Goal: Task Accomplishment & Management: Manage account settings

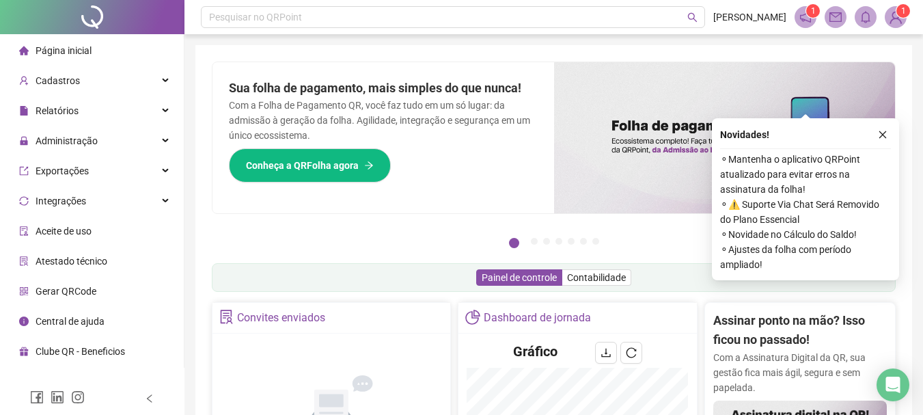
scroll to position [137, 0]
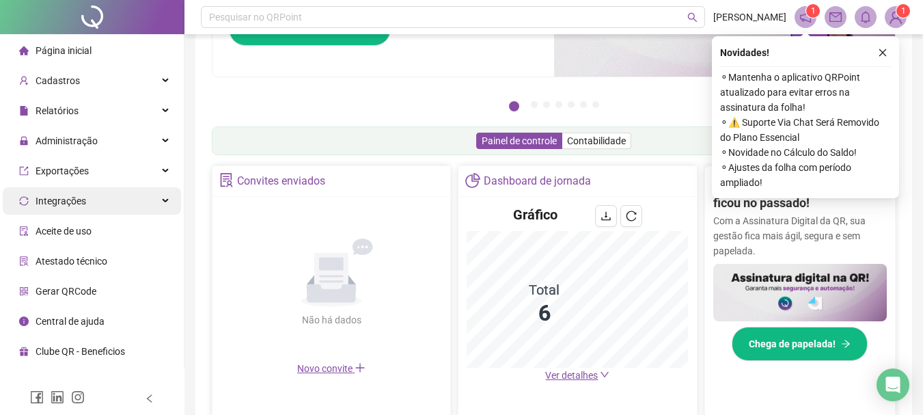
click at [98, 138] on div "Administração" at bounding box center [92, 140] width 178 height 27
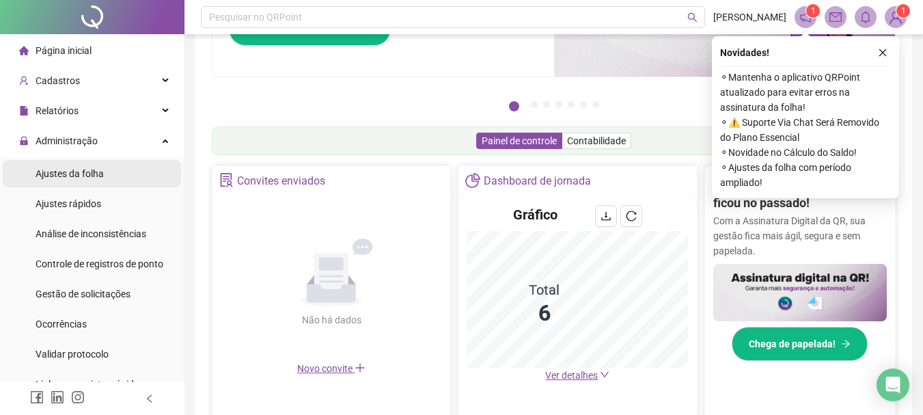
click at [121, 171] on li "Ajustes da folha" at bounding box center [92, 173] width 178 height 27
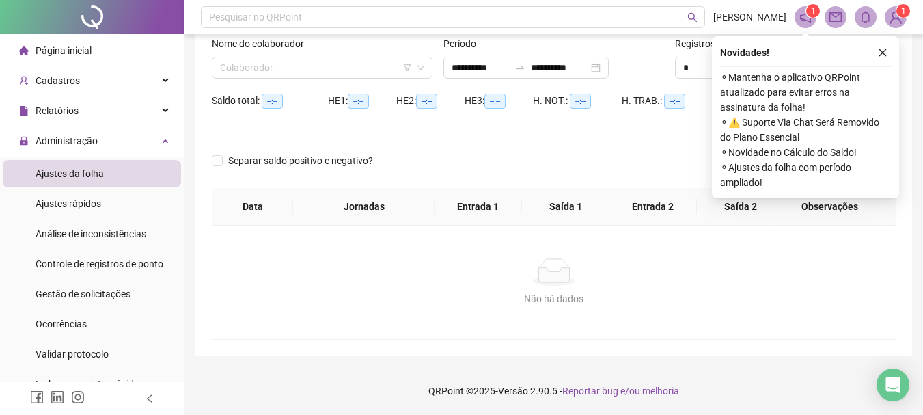
scroll to position [89, 0]
type input "**********"
click at [884, 52] on icon "close" at bounding box center [883, 53] width 10 height 10
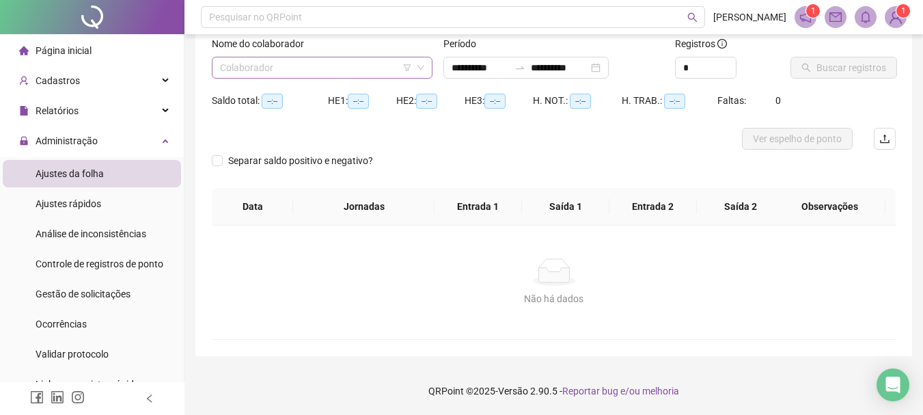
click at [388, 66] on input "search" at bounding box center [316, 67] width 192 height 20
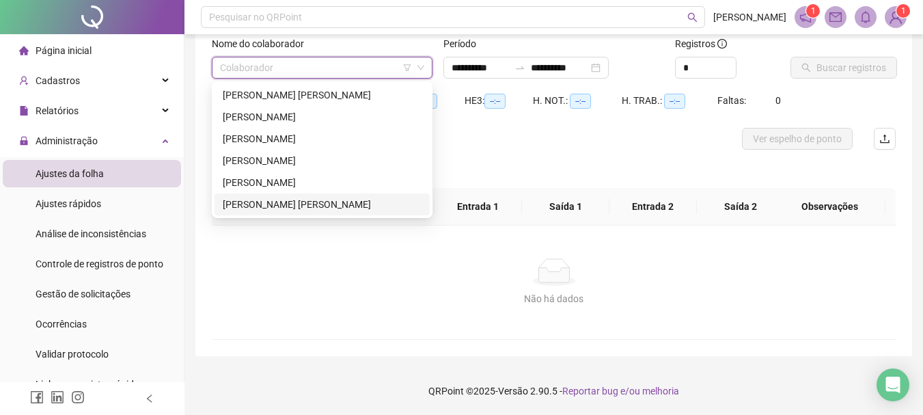
click at [311, 203] on div "[PERSON_NAME] [PERSON_NAME]" at bounding box center [322, 204] width 199 height 15
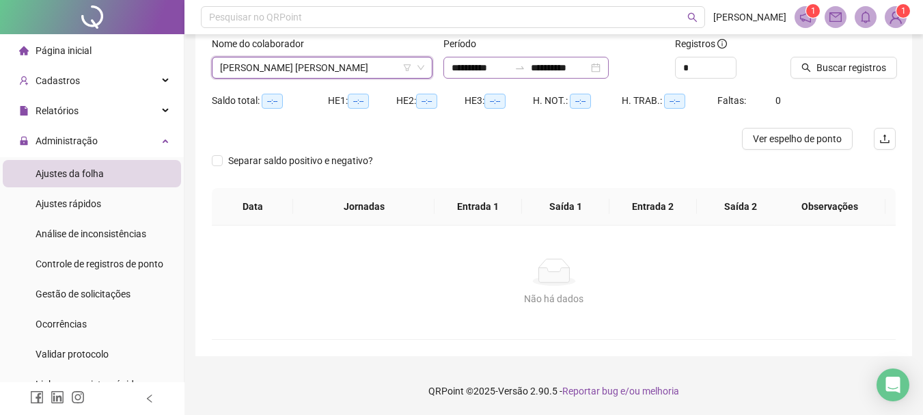
click at [608, 71] on div "**********" at bounding box center [525, 68] width 165 height 22
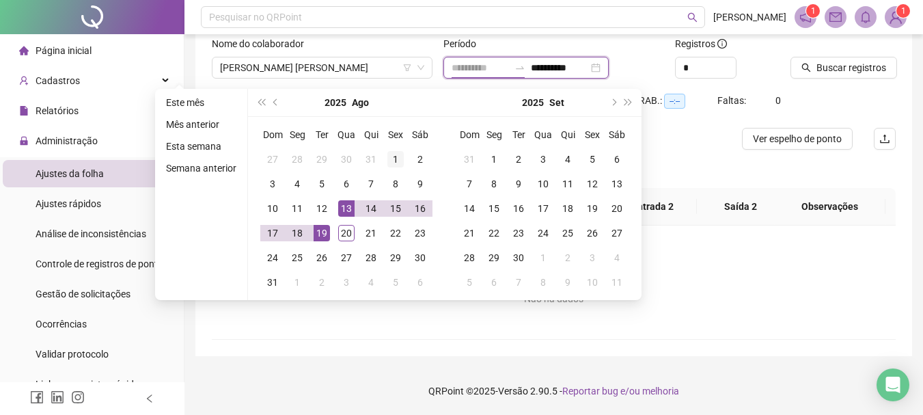
type input "**********"
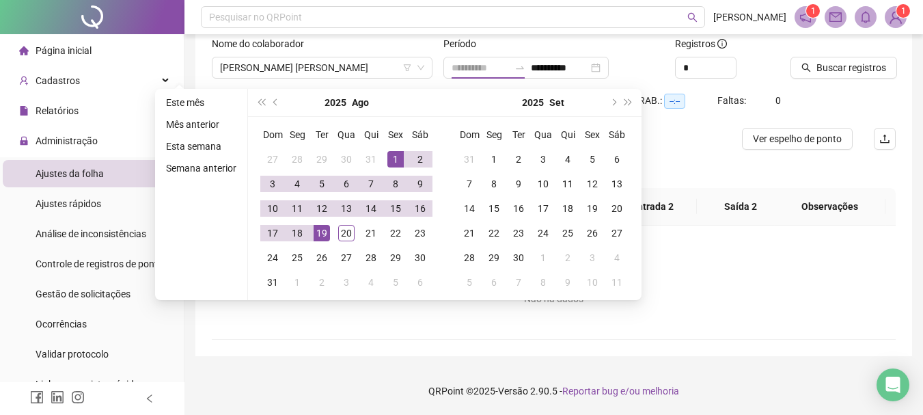
click at [395, 160] on div "1" at bounding box center [395, 159] width 16 height 16
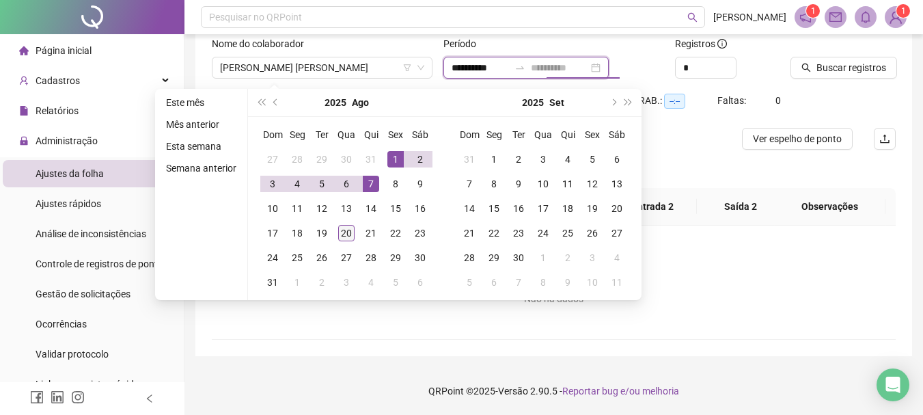
type input "**********"
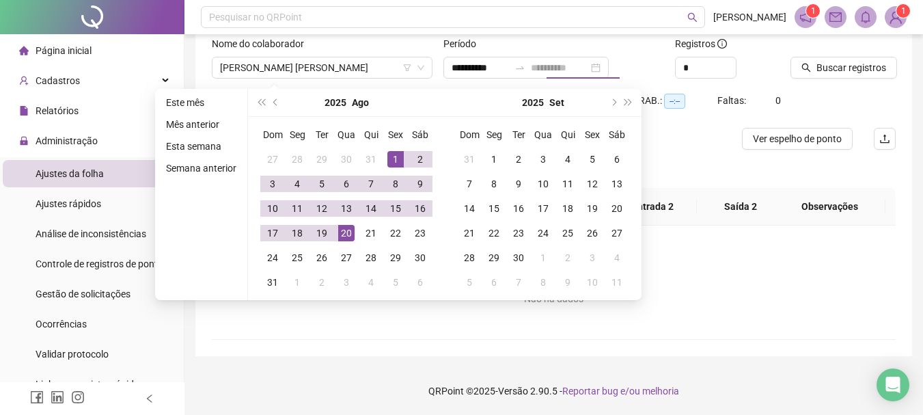
click at [344, 237] on div "20" at bounding box center [346, 233] width 16 height 16
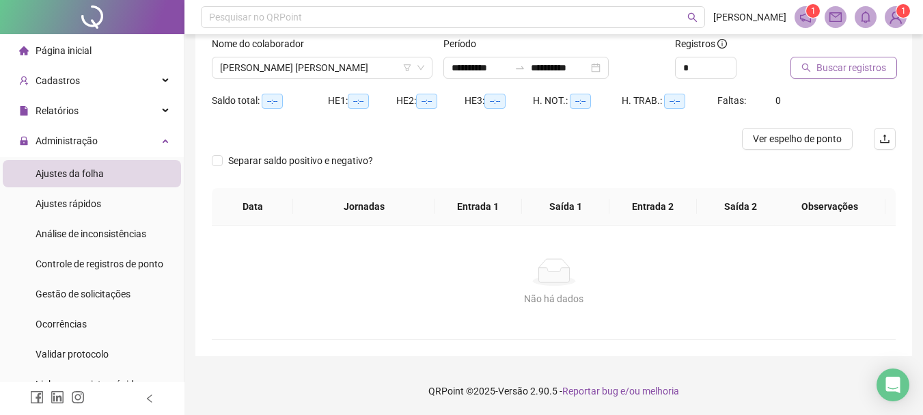
click at [847, 66] on span "Buscar registros" at bounding box center [851, 67] width 70 height 15
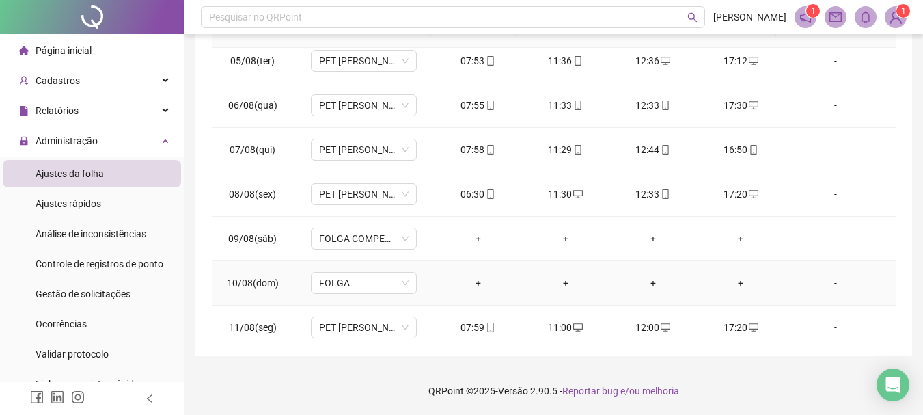
scroll to position [0, 0]
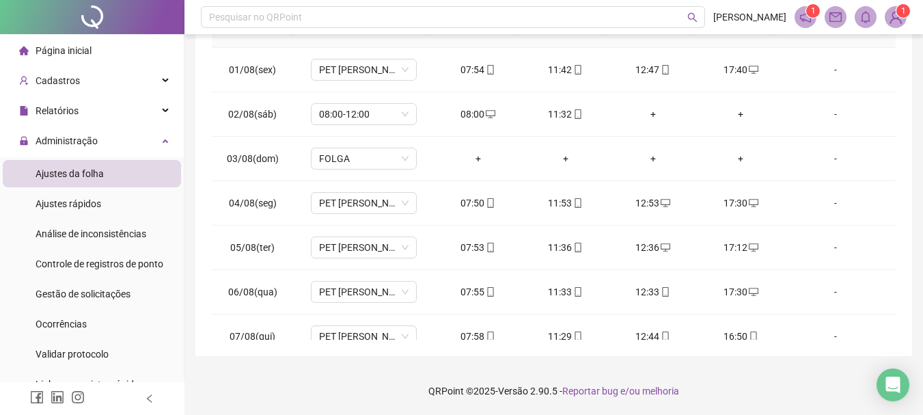
click at [113, 45] on li "Página inicial" at bounding box center [92, 50] width 178 height 27
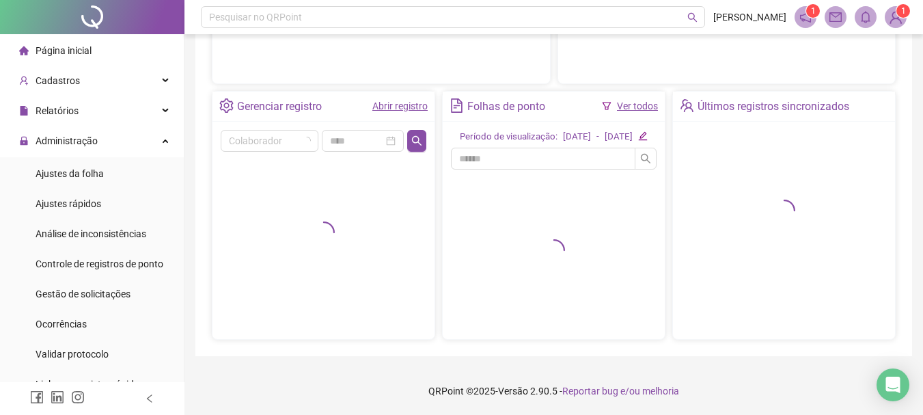
scroll to position [257, 0]
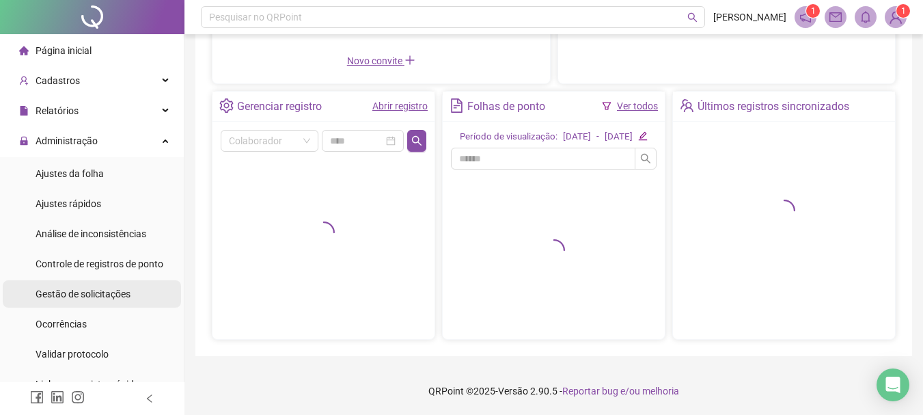
click at [129, 300] on li "Gestão de solicitações" at bounding box center [92, 293] width 178 height 27
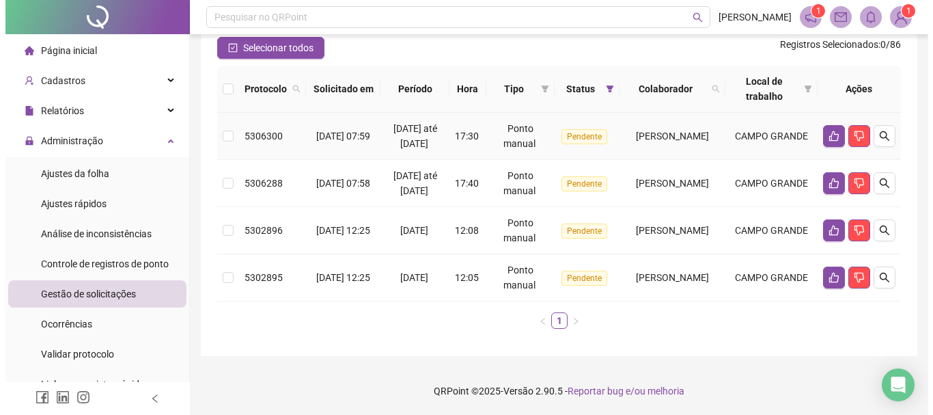
scroll to position [137, 0]
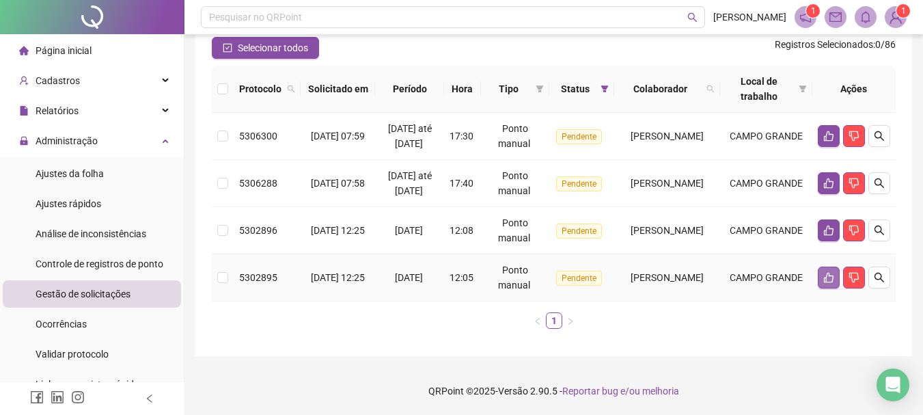
click at [824, 283] on icon "like" at bounding box center [828, 277] width 11 height 11
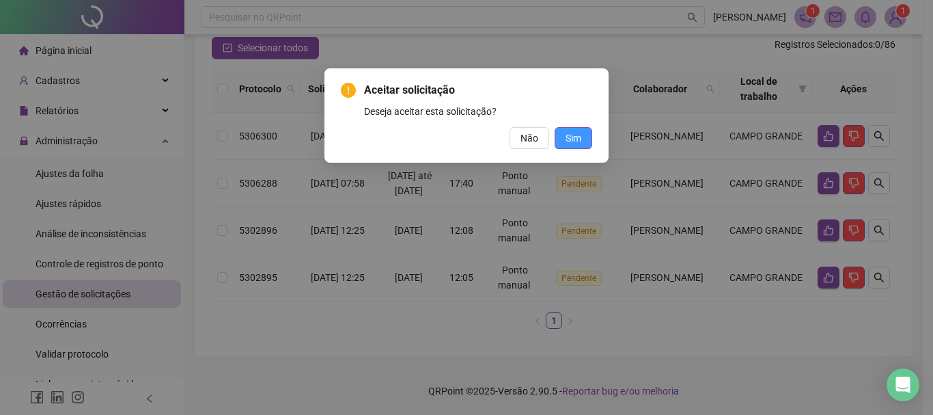
click at [577, 137] on span "Sim" at bounding box center [573, 137] width 16 height 15
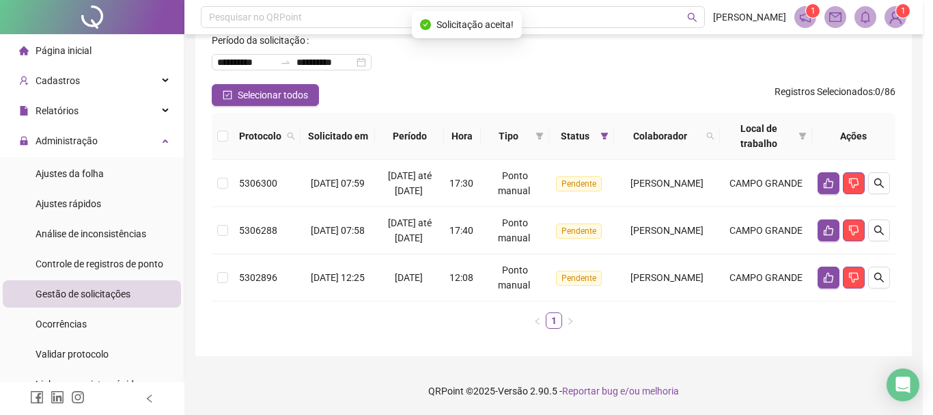
scroll to position [104, 0]
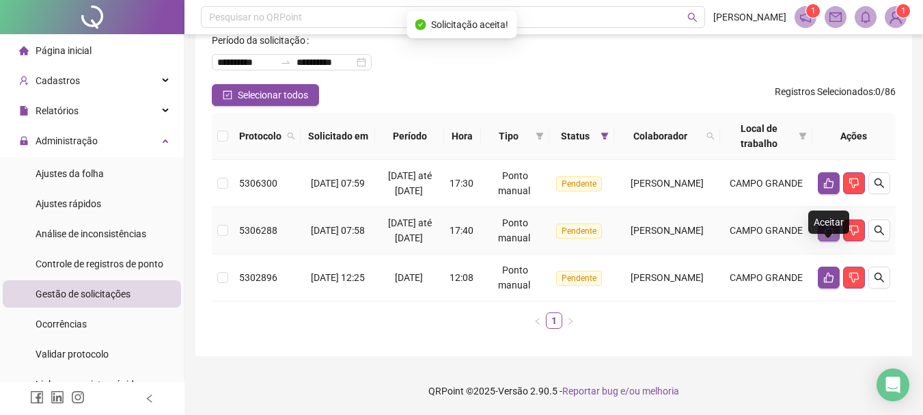
click at [826, 225] on icon "like" at bounding box center [828, 230] width 11 height 11
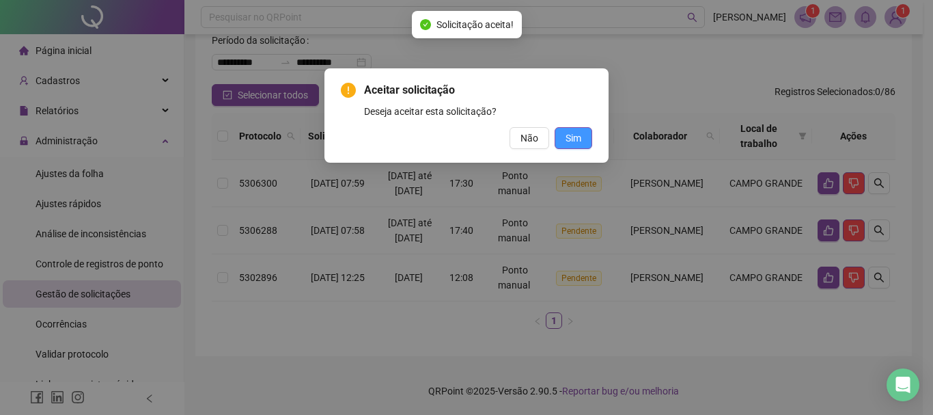
click at [585, 137] on button "Sim" at bounding box center [574, 138] width 38 height 22
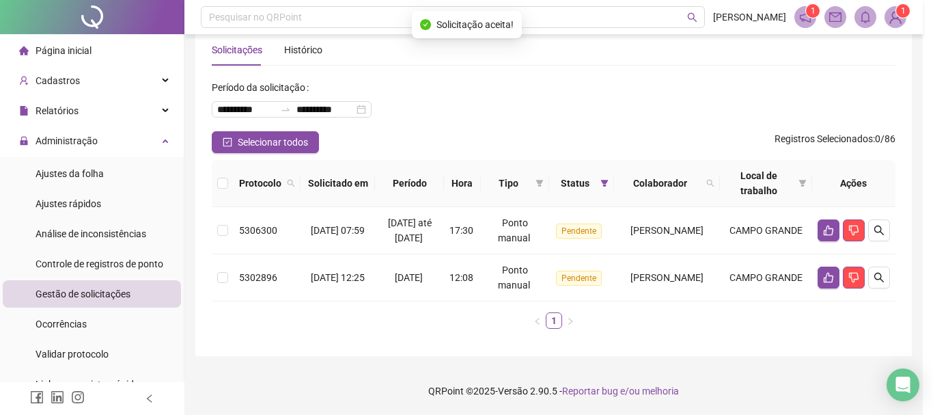
scroll to position [42, 0]
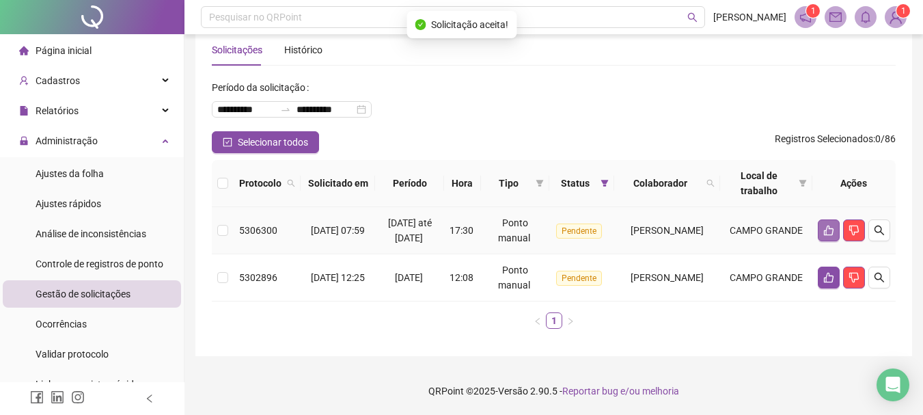
click at [831, 225] on icon "like" at bounding box center [828, 230] width 11 height 11
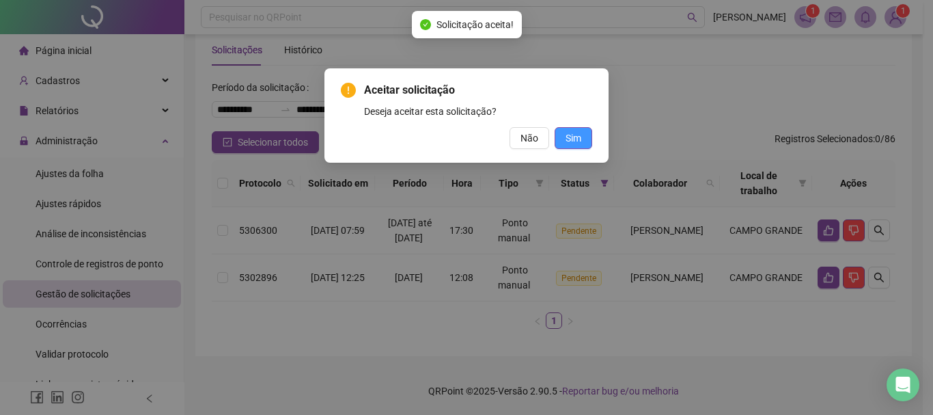
click at [583, 141] on button "Sim" at bounding box center [574, 138] width 38 height 22
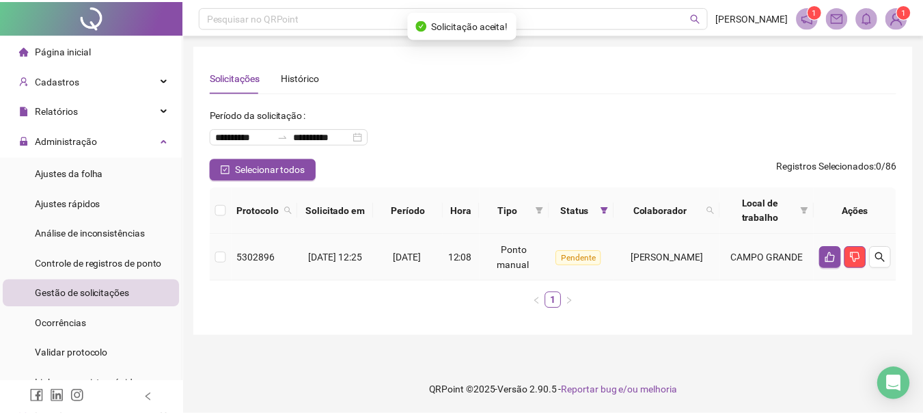
scroll to position [0, 0]
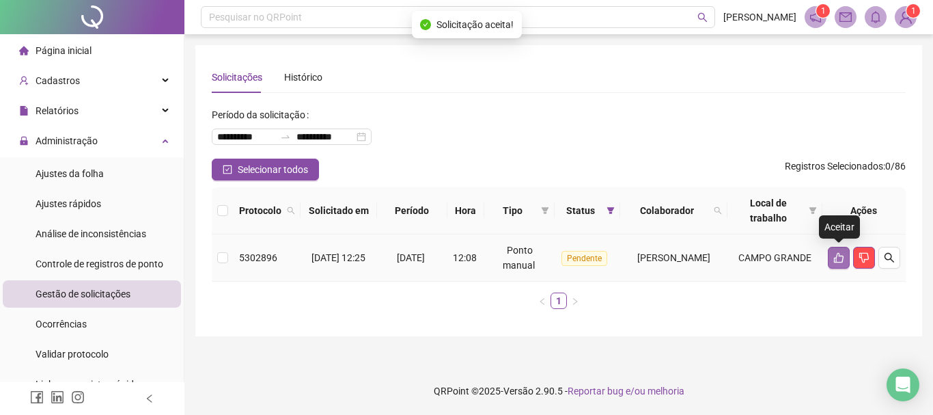
click at [839, 266] on button "button" at bounding box center [839, 258] width 22 height 22
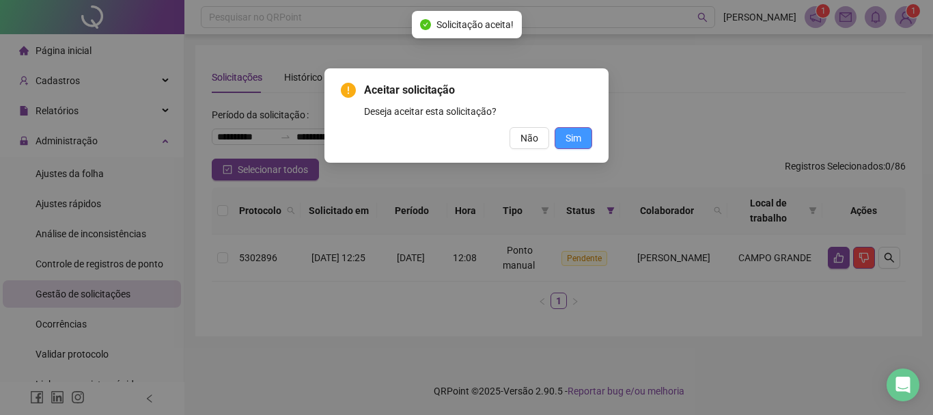
click at [575, 141] on span "Sim" at bounding box center [573, 137] width 16 height 15
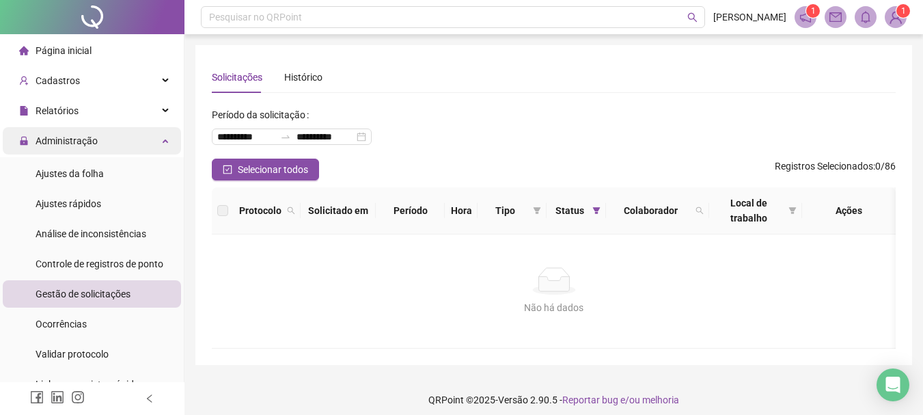
click at [111, 141] on div "Administração" at bounding box center [92, 140] width 178 height 27
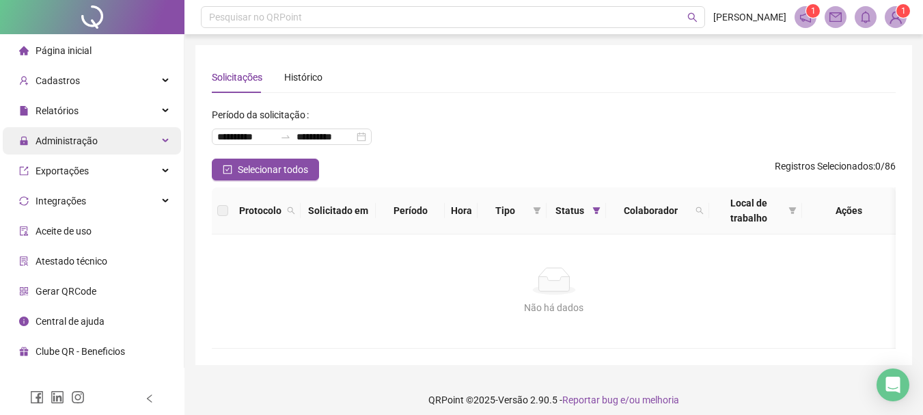
click at [111, 141] on div "Administração" at bounding box center [92, 140] width 178 height 27
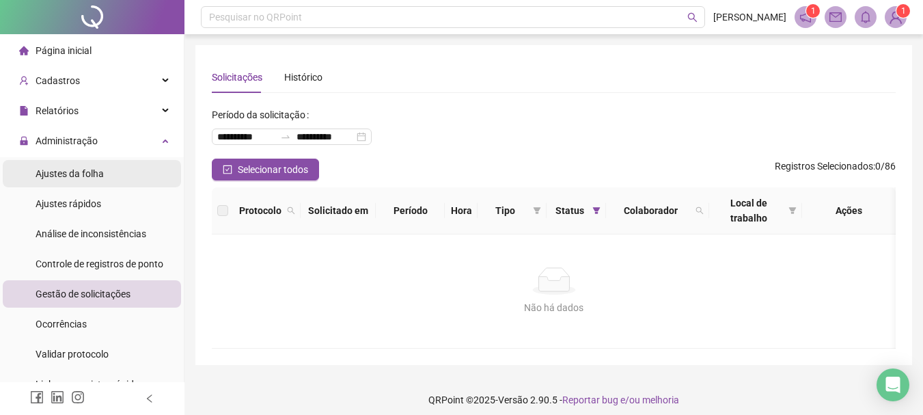
click at [94, 175] on span "Ajustes da folha" at bounding box center [70, 173] width 68 height 11
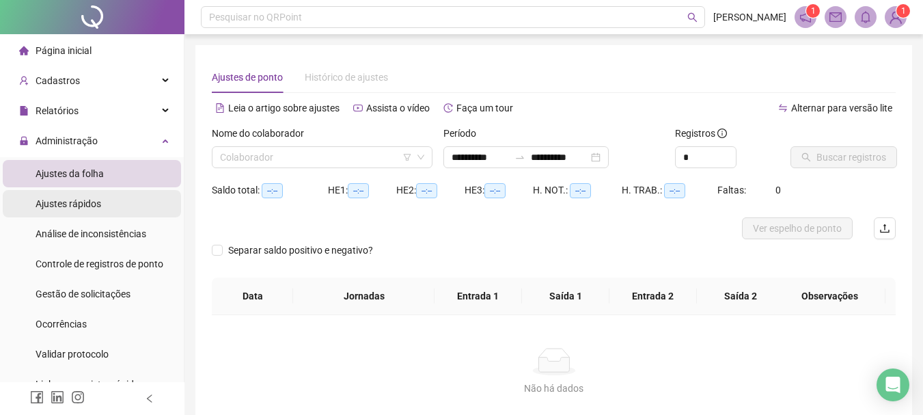
type input "**********"
click at [321, 159] on input "search" at bounding box center [316, 157] width 192 height 20
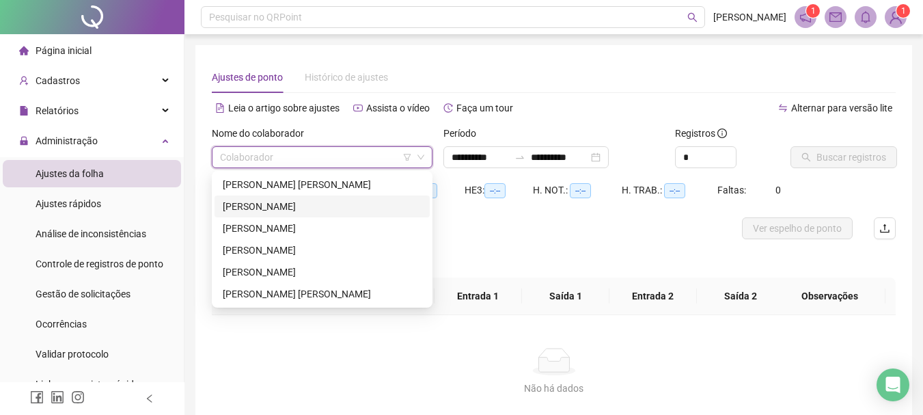
click at [284, 207] on div "[PERSON_NAME]" at bounding box center [322, 206] width 199 height 15
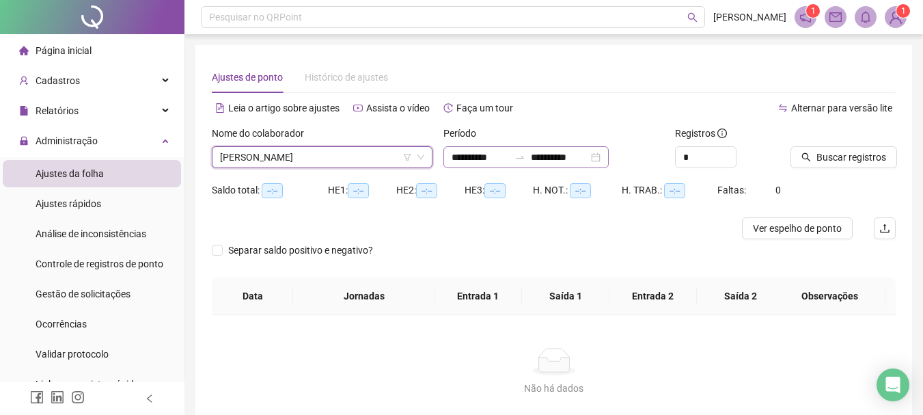
click at [608, 158] on div "**********" at bounding box center [525, 157] width 165 height 22
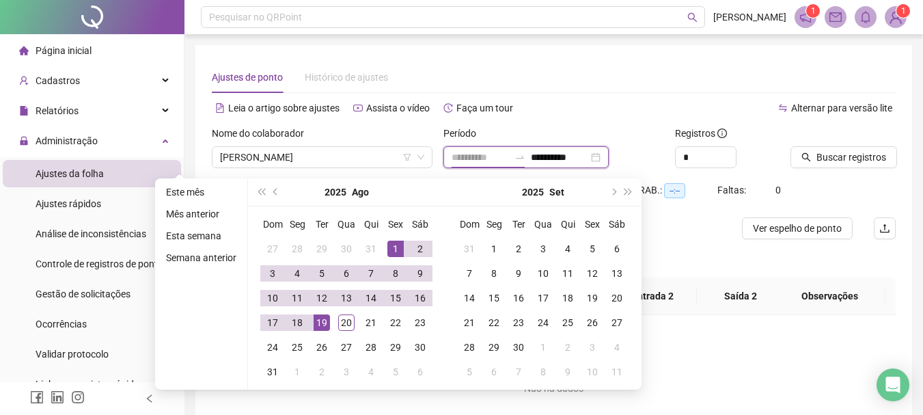
type input "**********"
click at [399, 247] on div "1" at bounding box center [395, 248] width 16 height 16
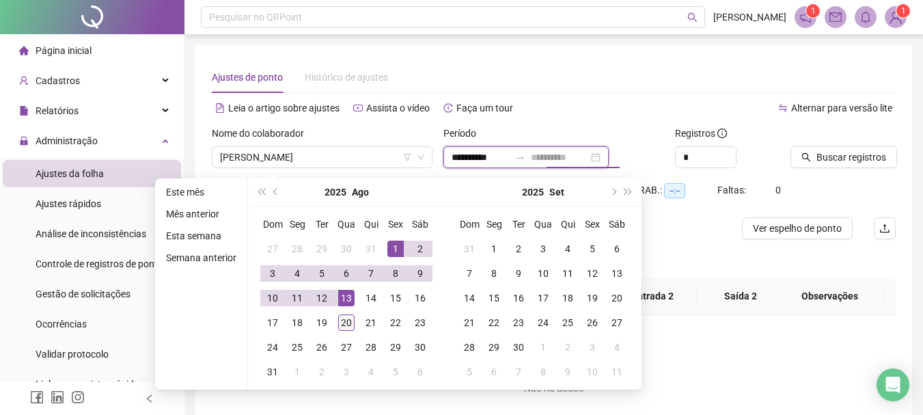
type input "**********"
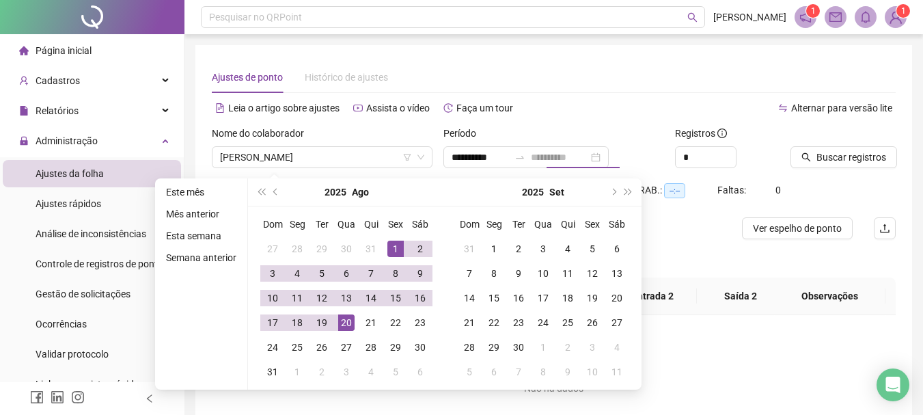
click at [351, 325] on div "20" at bounding box center [346, 322] width 16 height 16
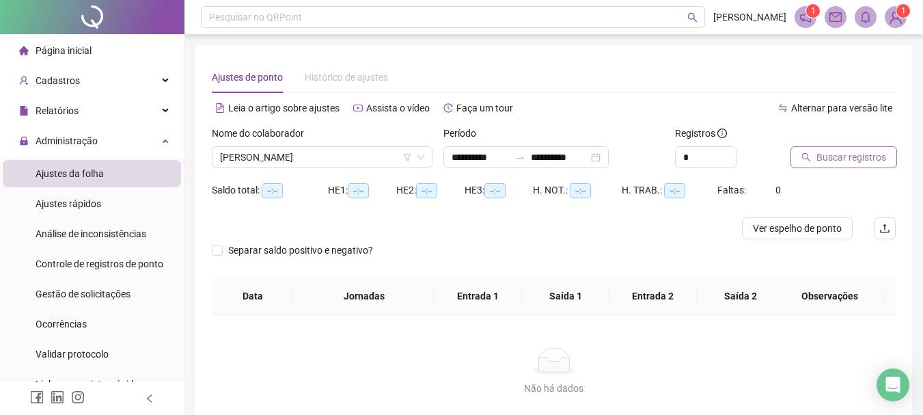
click at [834, 158] on span "Buscar registros" at bounding box center [851, 157] width 70 height 15
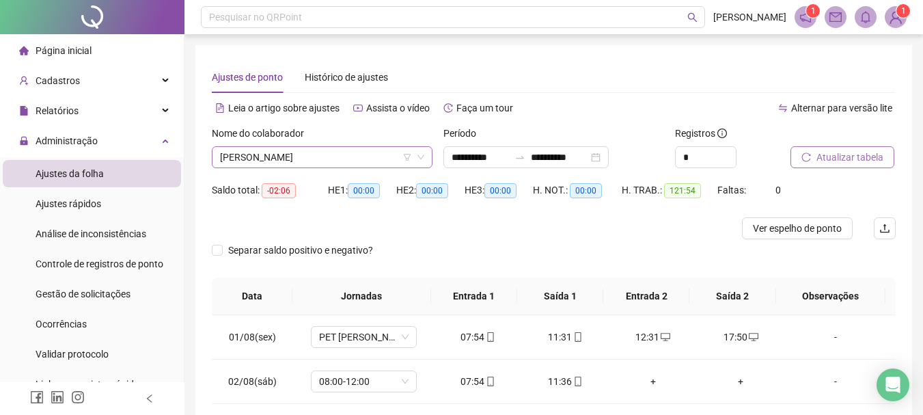
click at [346, 156] on span "[PERSON_NAME]" at bounding box center [322, 157] width 204 height 20
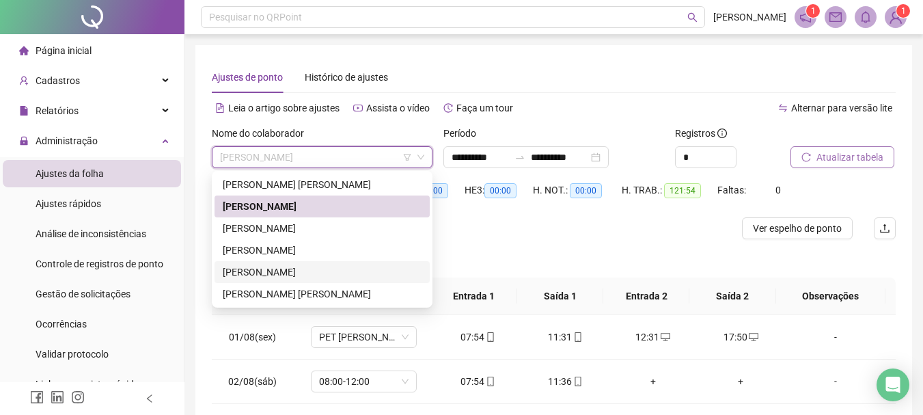
click at [310, 275] on div "[PERSON_NAME]" at bounding box center [322, 271] width 199 height 15
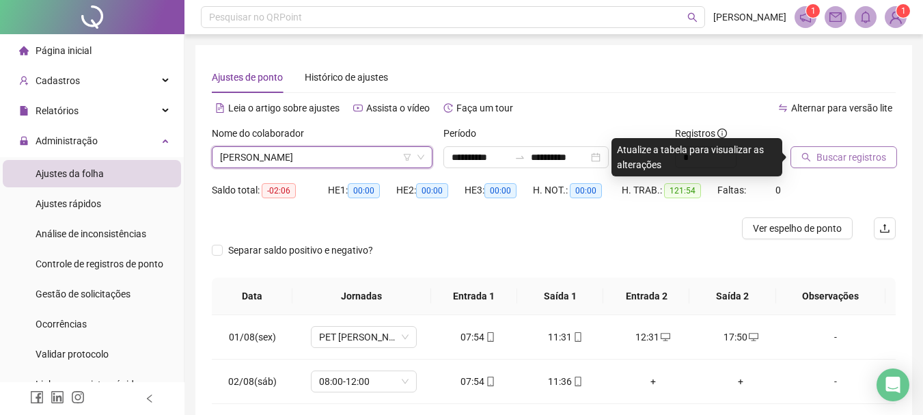
click at [829, 156] on span "Buscar registros" at bounding box center [851, 157] width 70 height 15
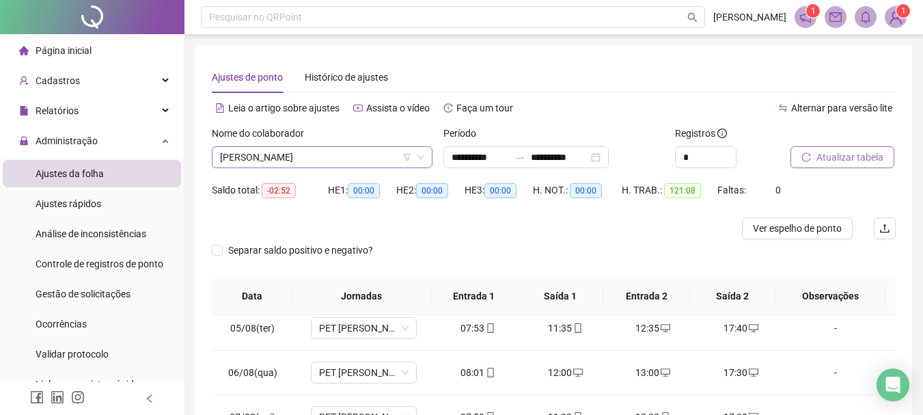
click at [355, 155] on span "[PERSON_NAME]" at bounding box center [322, 157] width 204 height 20
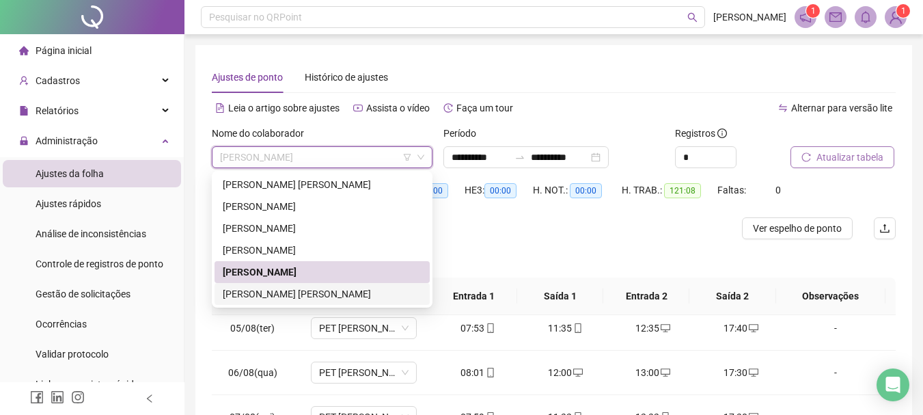
click at [329, 289] on div "[PERSON_NAME] [PERSON_NAME]" at bounding box center [322, 293] width 199 height 15
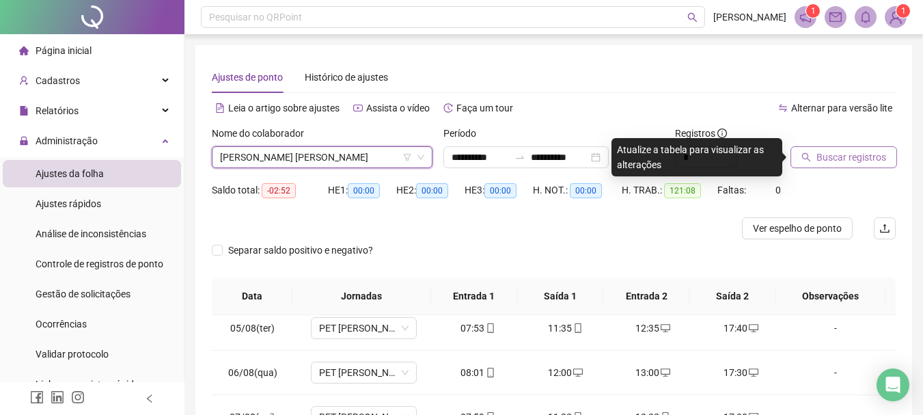
click at [815, 154] on button "Buscar registros" at bounding box center [843, 157] width 107 height 22
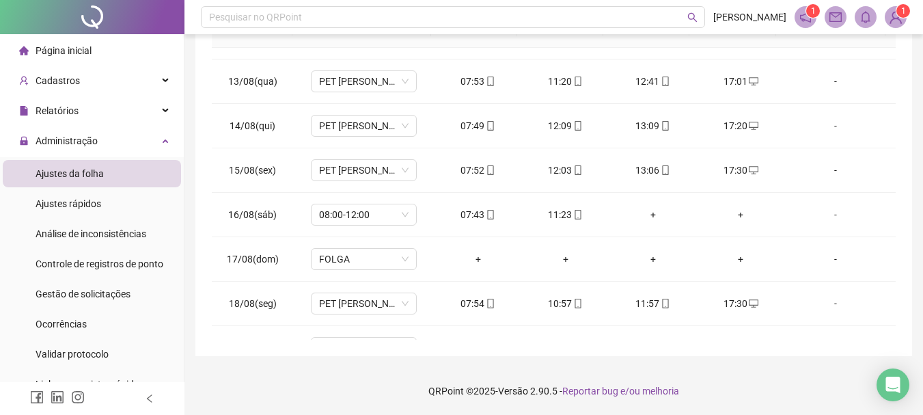
scroll to position [596, 0]
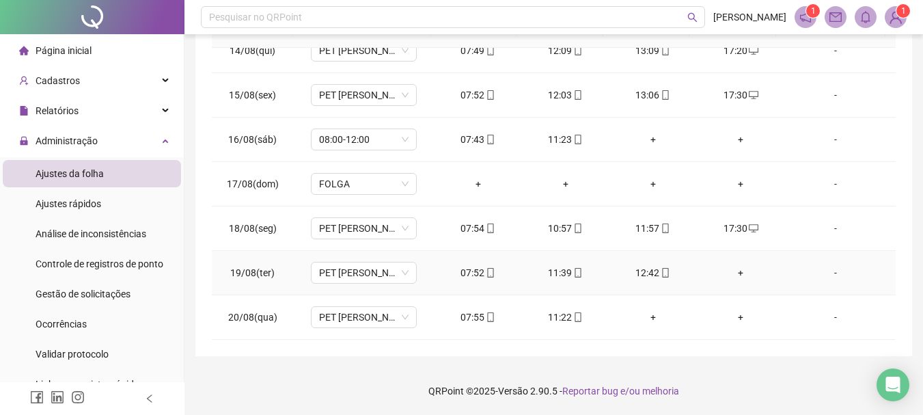
click at [733, 270] on div "+" at bounding box center [740, 272] width 66 height 15
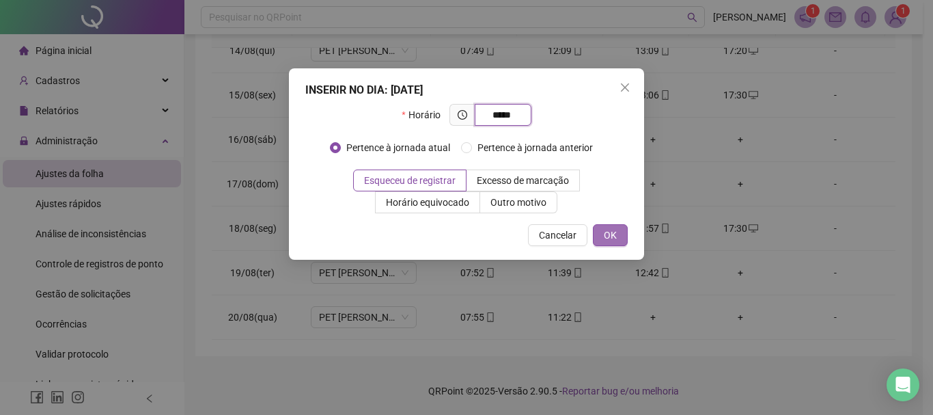
type input "*****"
click at [621, 237] on button "OK" at bounding box center [610, 235] width 35 height 22
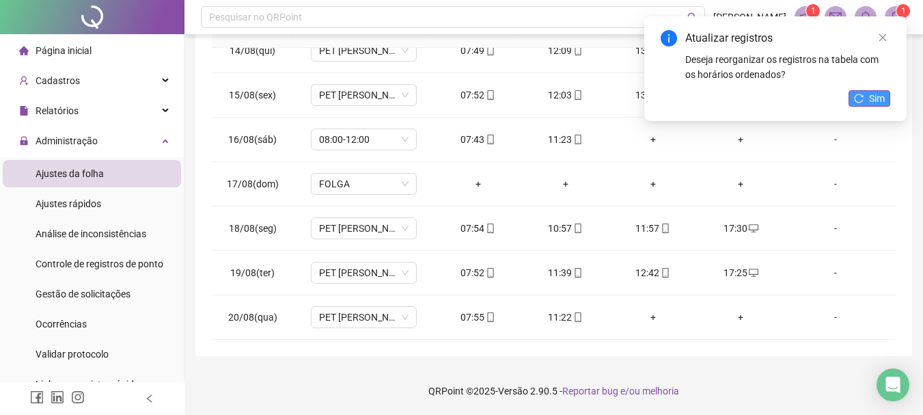
click at [869, 94] on span "Sim" at bounding box center [877, 98] width 16 height 15
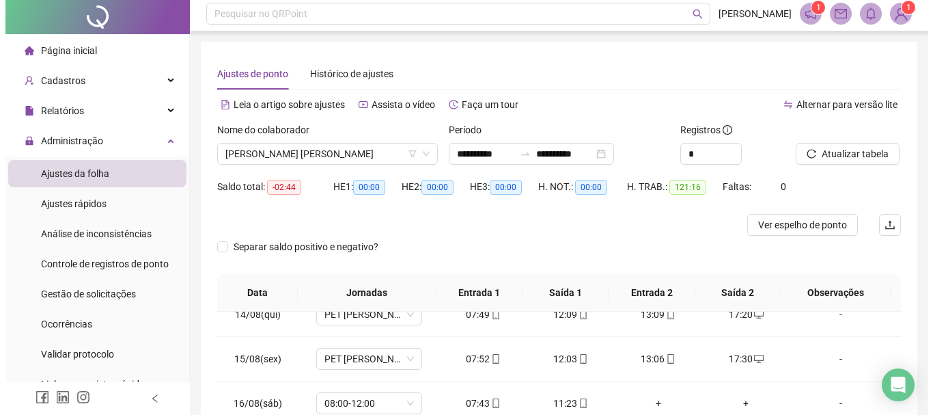
scroll to position [0, 0]
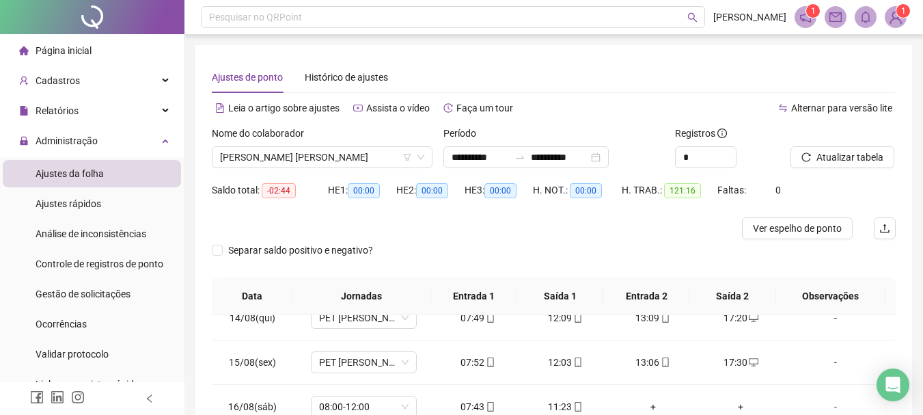
click at [901, 13] on span "1" at bounding box center [903, 11] width 5 height 10
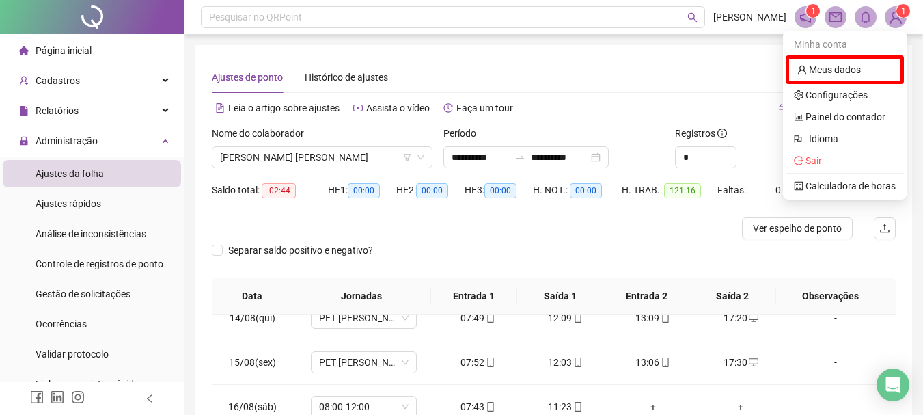
click at [897, 16] on sup "1" at bounding box center [903, 11] width 14 height 14
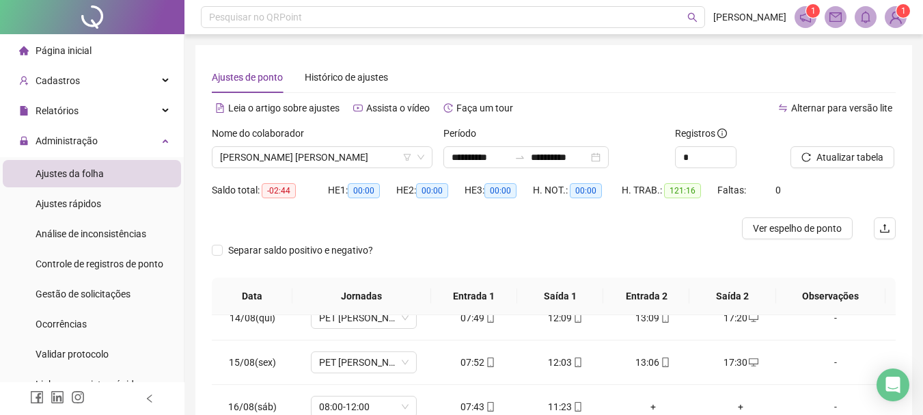
click at [897, 18] on img at bounding box center [895, 17] width 20 height 20
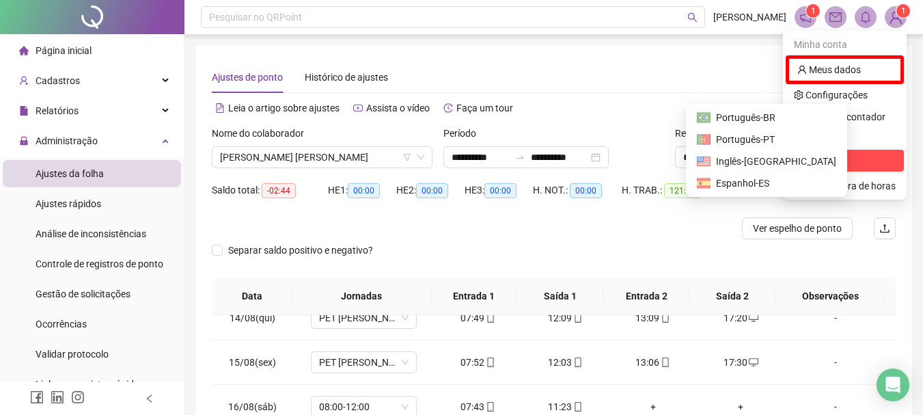
click at [845, 160] on span "Sair" at bounding box center [845, 160] width 102 height 15
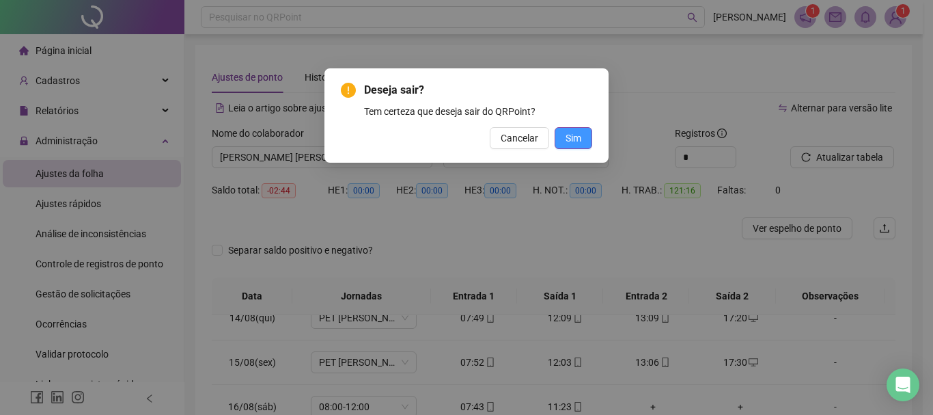
click at [580, 135] on span "Sim" at bounding box center [573, 137] width 16 height 15
